Goal: Check status: Check status

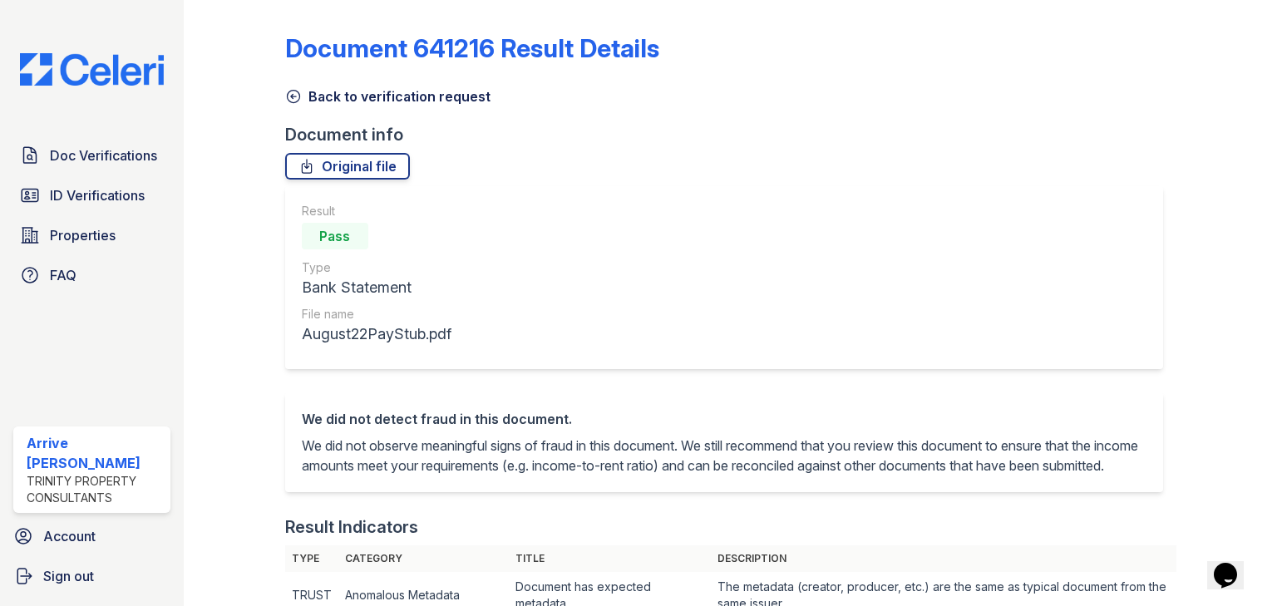
scroll to position [599, 0]
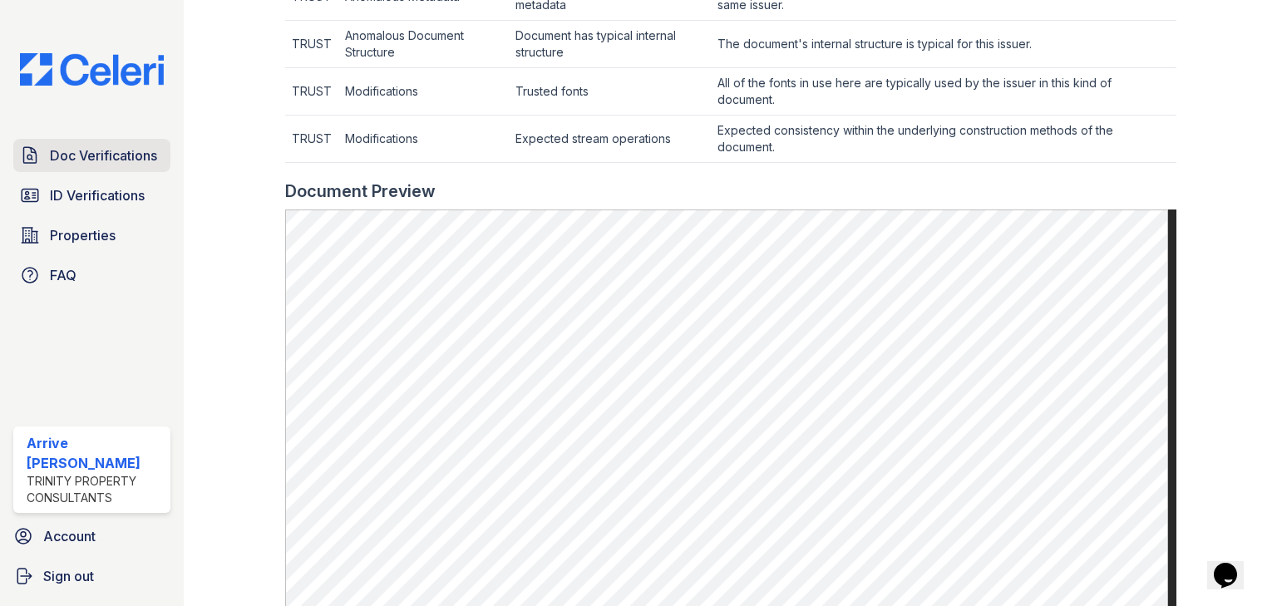
click at [89, 161] on span "Doc Verifications" at bounding box center [103, 156] width 107 height 20
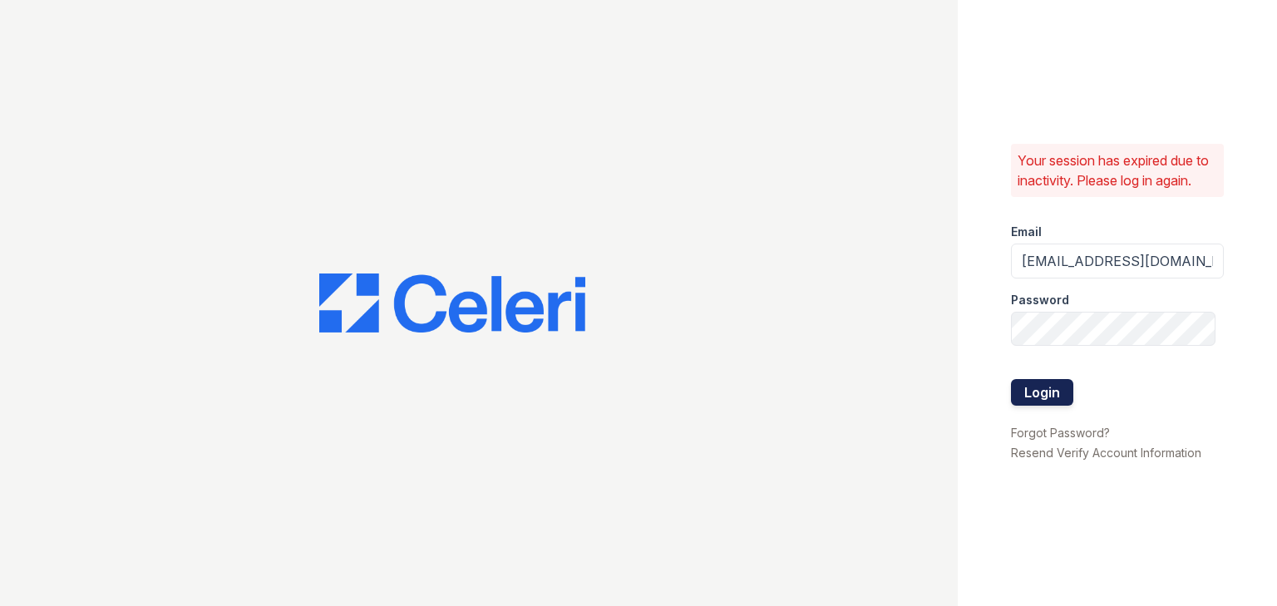
click at [1029, 386] on button "Login" at bounding box center [1042, 392] width 62 height 27
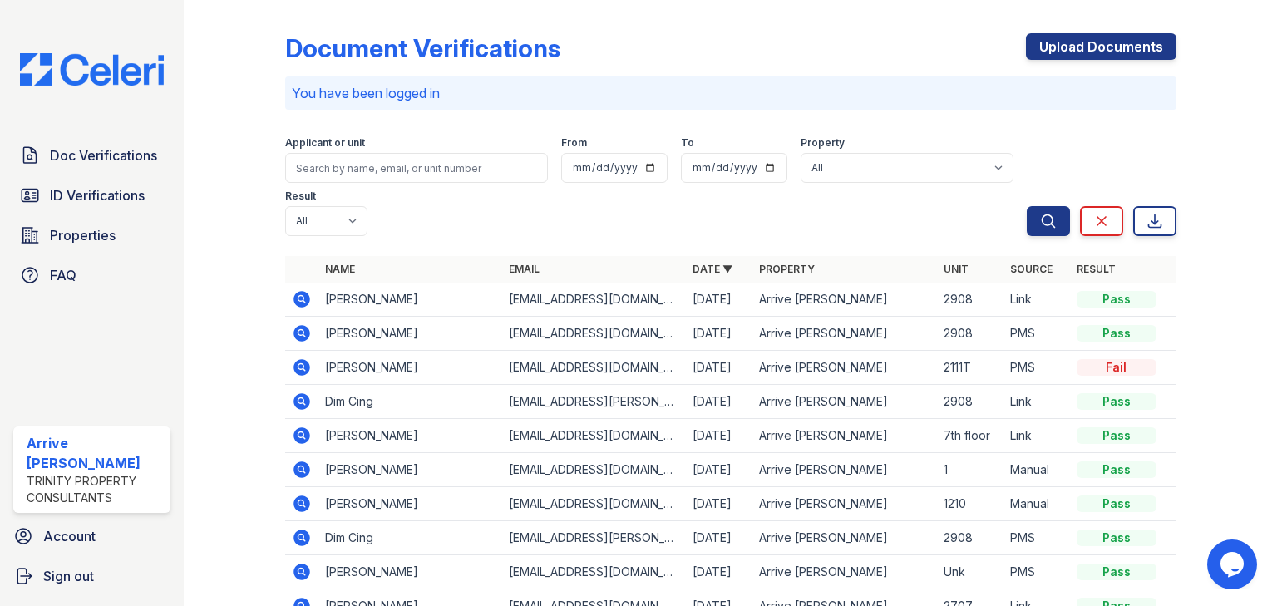
click at [309, 392] on icon at bounding box center [302, 402] width 20 height 20
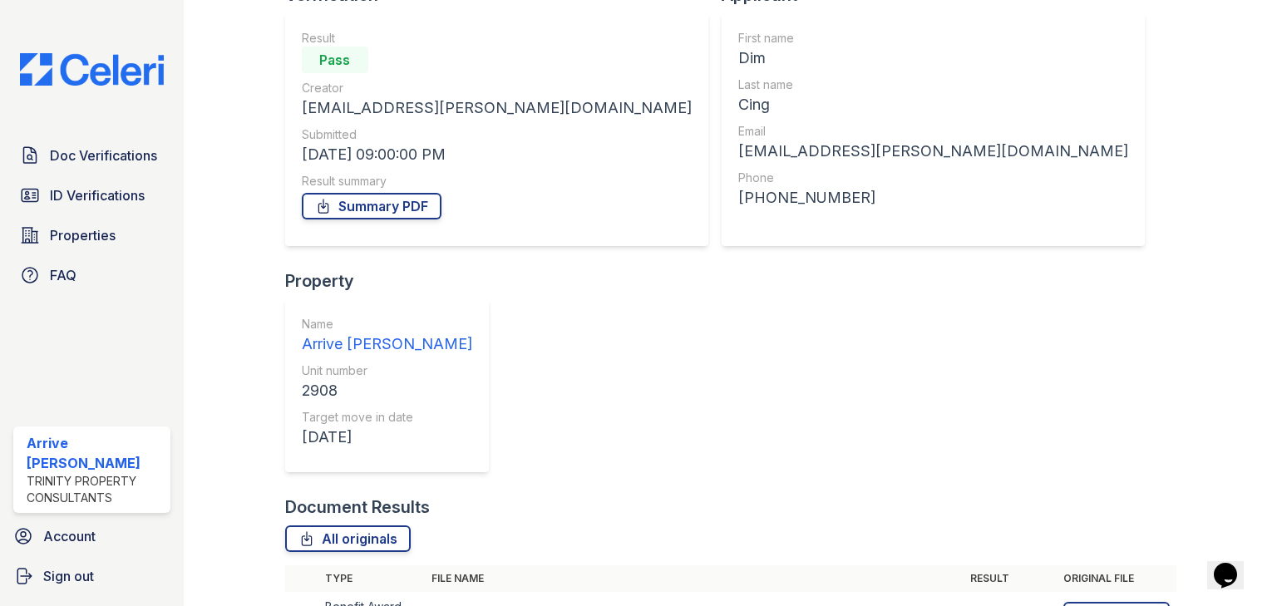
scroll to position [141, 0]
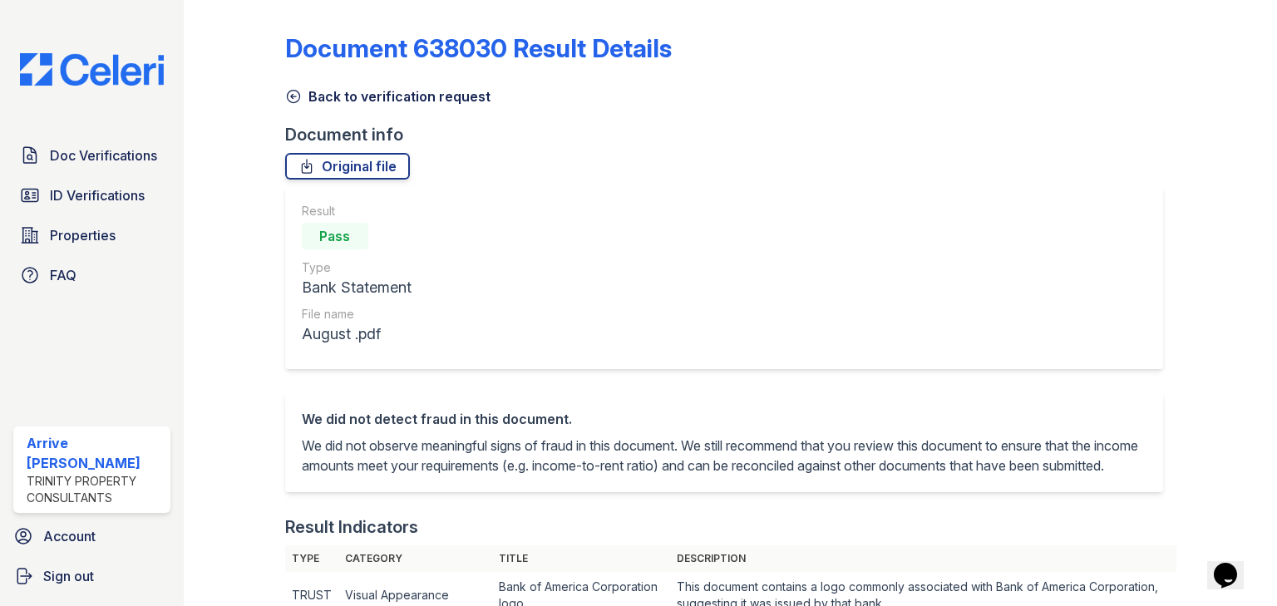
click at [293, 96] on icon at bounding box center [293, 97] width 12 height 12
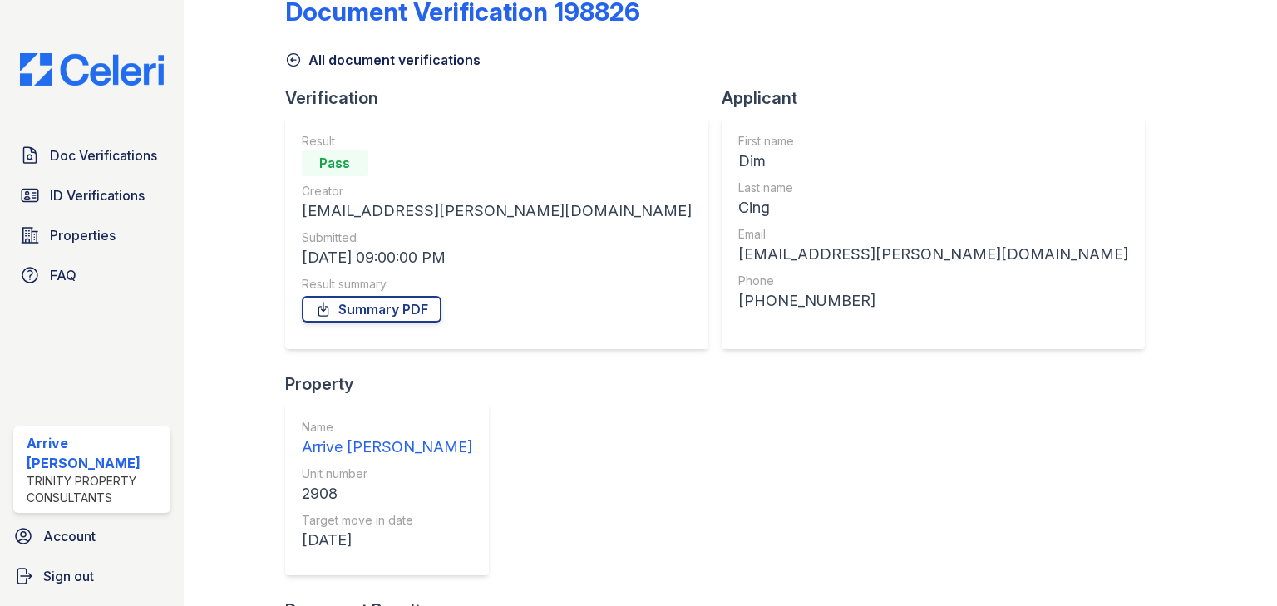
scroll to position [141, 0]
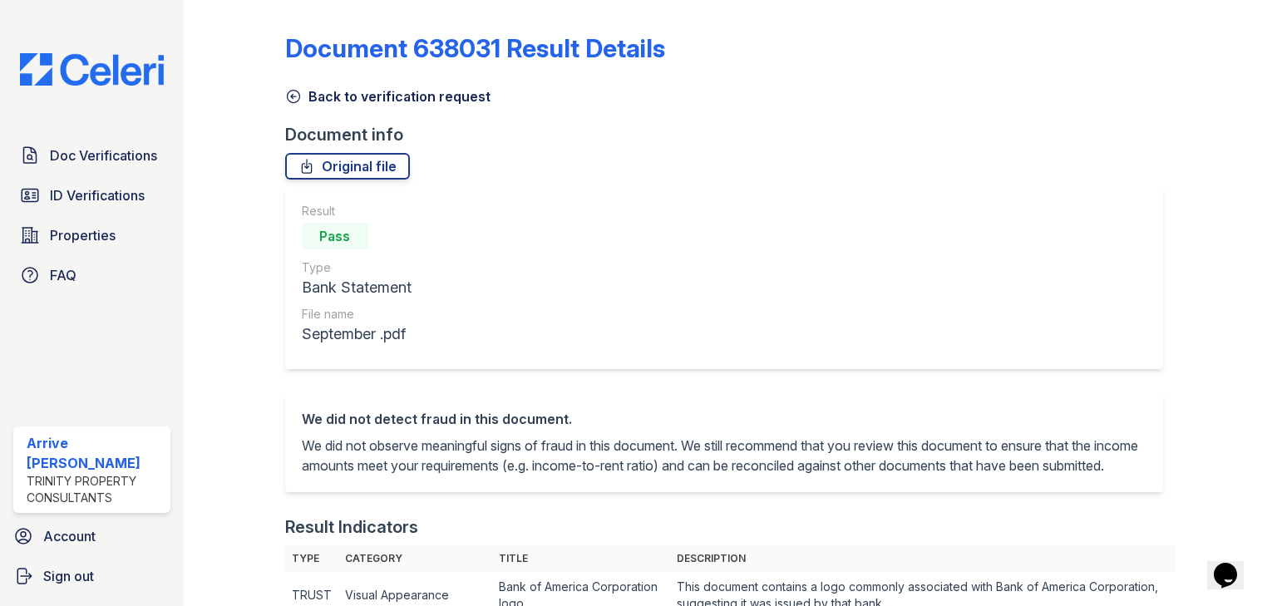
click at [293, 96] on icon at bounding box center [293, 96] width 17 height 17
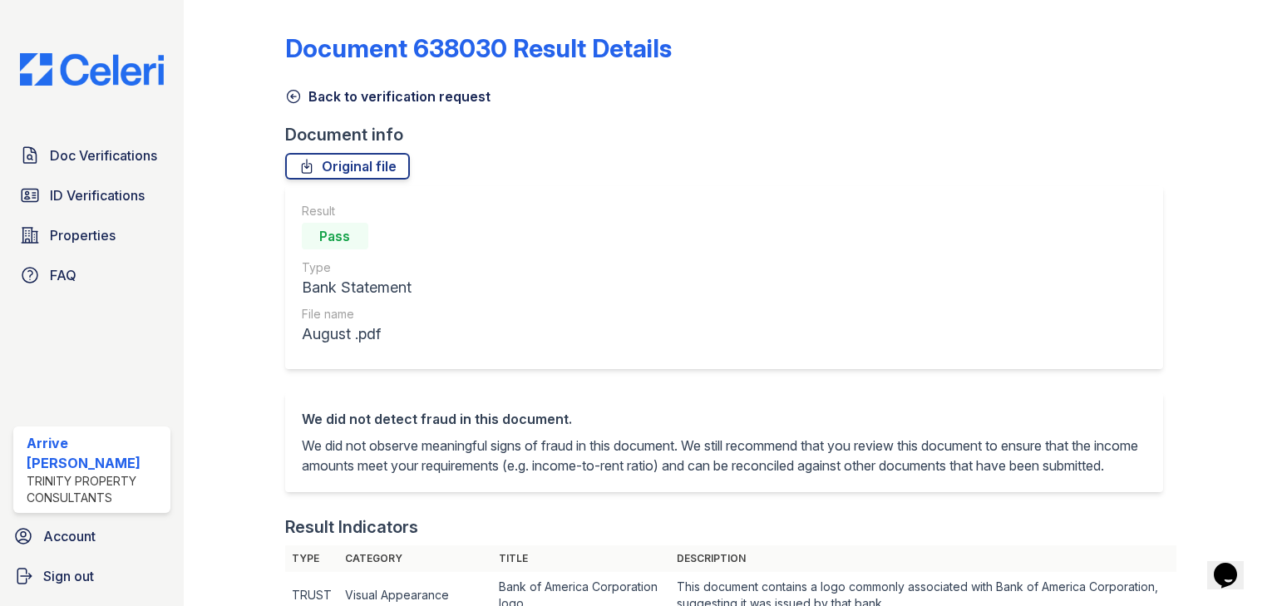
click at [289, 100] on icon at bounding box center [293, 96] width 17 height 17
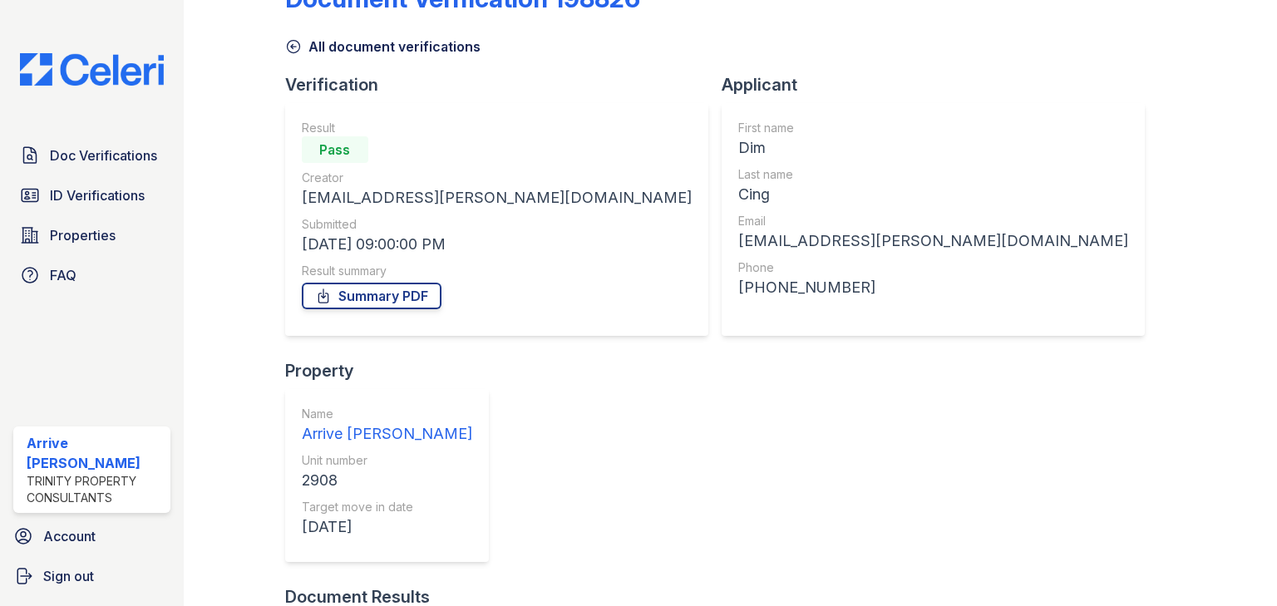
scroll to position [141, 0]
